Goal: Information Seeking & Learning: Check status

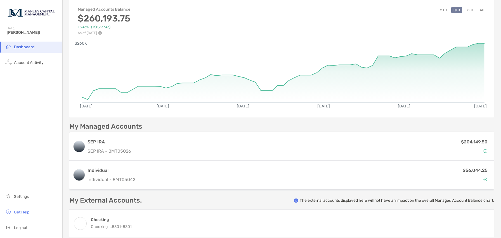
scroll to position [27, 0]
click at [35, 215] on li "Get Help" at bounding box center [31, 212] width 62 height 11
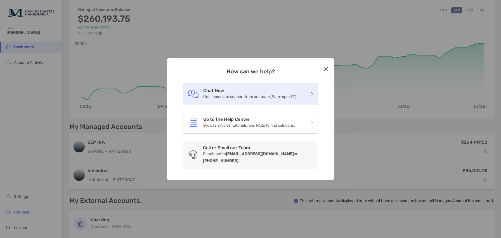
click at [263, 100] on p "Get immediate support from our team (9am-6pm ET)" at bounding box center [249, 96] width 93 height 7
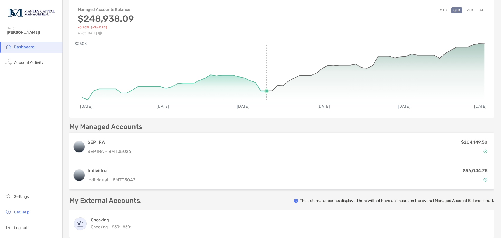
click at [268, 61] on rect at bounding box center [283, 71] width 402 height 54
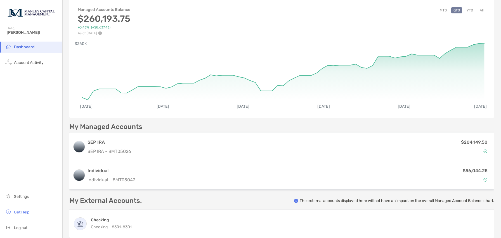
click at [268, 24] on div "Managed Accounts Balance $260,193.75 +3.43% ( +$8,637.43 ) As of [DATE] MTD QTD…" at bounding box center [281, 19] width 425 height 34
click at [270, 26] on div "Managed Accounts Balance $260,193.75 +3.43% ( +$8,637.43 ) As of [DATE] MTD QTD…" at bounding box center [281, 19] width 425 height 34
click at [376, 19] on div "Managed Accounts Balance $260,193.75 +3.43% ( +$8,637.43 ) As of [DATE] MTD QTD…" at bounding box center [281, 19] width 425 height 34
drag, startPoint x: 366, startPoint y: 17, endPoint x: 362, endPoint y: 17, distance: 4.2
click at [362, 17] on div "Managed Accounts Balance $260,193.75 +3.43% ( +$8,637.43 ) As of [DATE] MTD QTD…" at bounding box center [281, 19] width 425 height 34
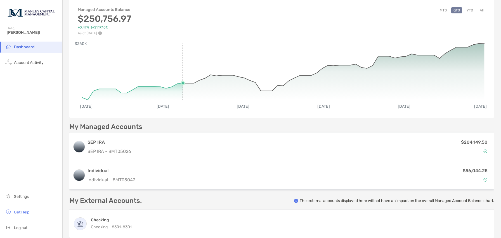
click at [181, 47] on rect at bounding box center [283, 71] width 402 height 54
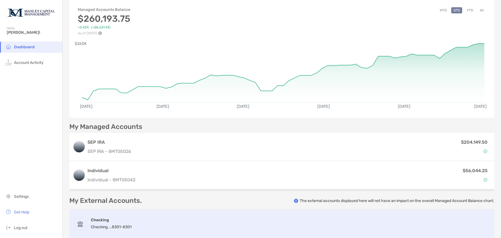
click at [182, 229] on div "Checking Checking ...8301 - 8301" at bounding box center [281, 224] width 425 height 28
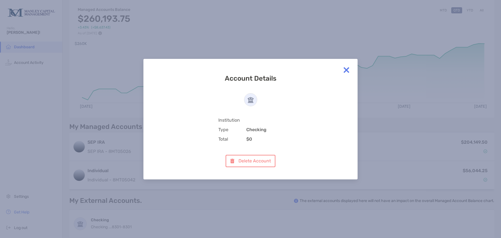
click at [344, 70] on img at bounding box center [346, 70] width 11 height 11
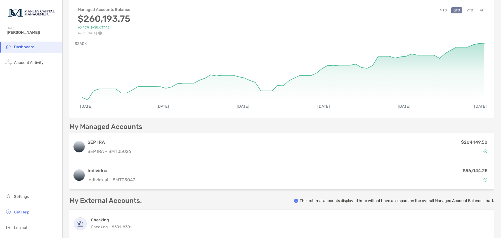
click at [479, 9] on button "All" at bounding box center [481, 10] width 8 height 6
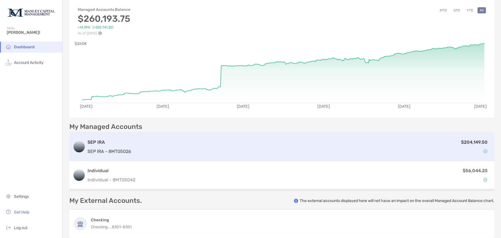
click at [174, 144] on div "$204,149.50" at bounding box center [311, 147] width 357 height 16
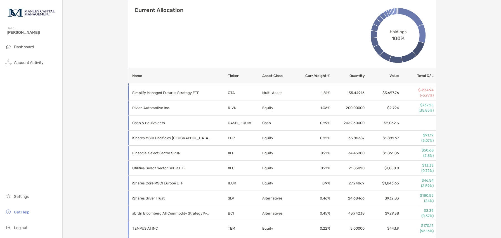
scroll to position [405, 0]
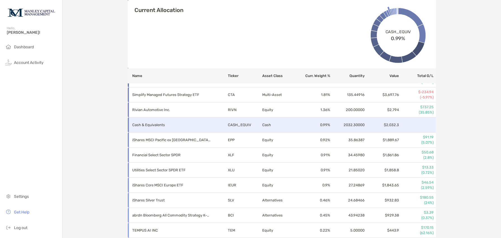
click at [297, 128] on td "0.99 %" at bounding box center [313, 125] width 34 height 15
